Goal: Task Accomplishment & Management: Manage account settings

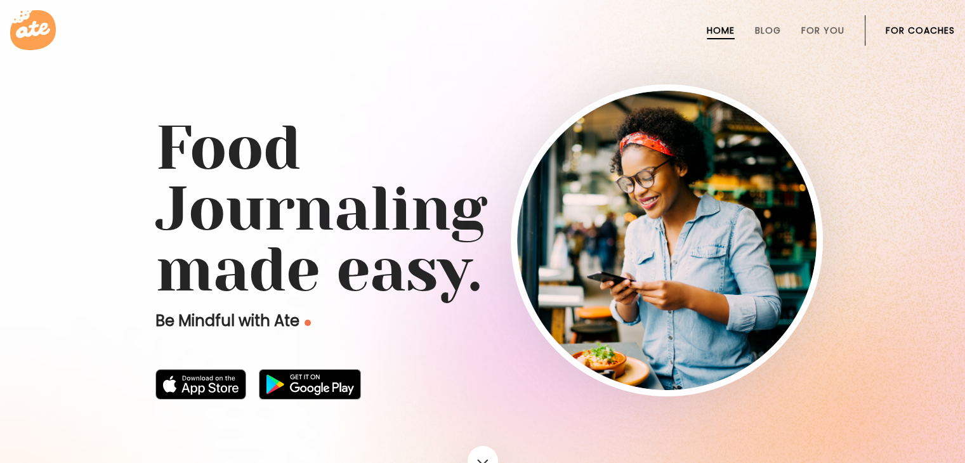
click at [891, 36] on link "For Coaches" at bounding box center [920, 30] width 69 height 10
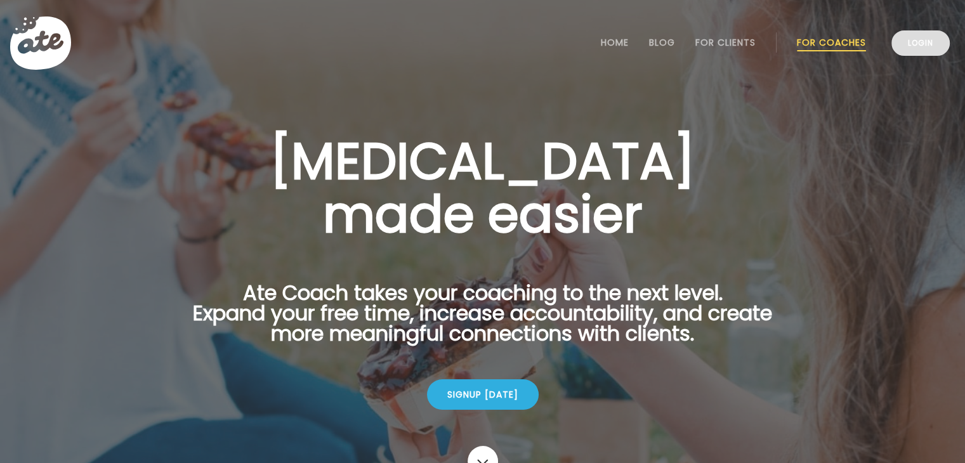
click at [899, 39] on link "Login" at bounding box center [921, 42] width 58 height 25
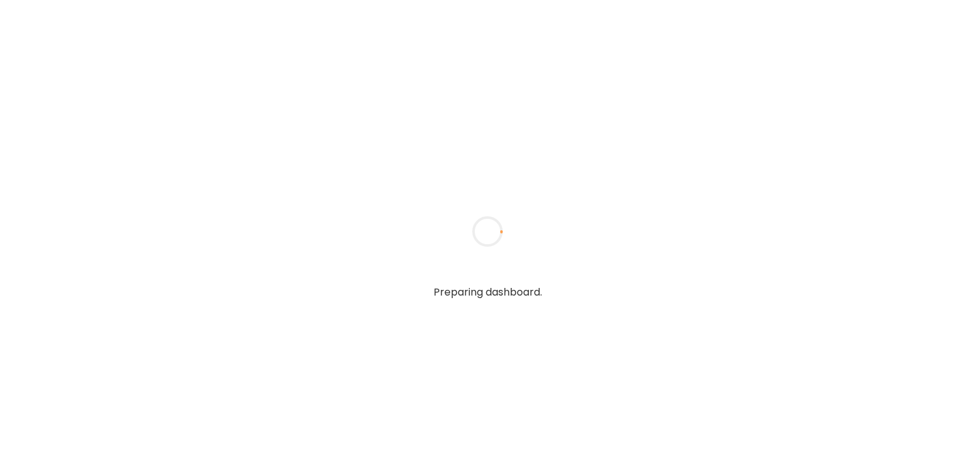
type input "*******"
type input "**********"
